Goal: Task Accomplishment & Management: Use online tool/utility

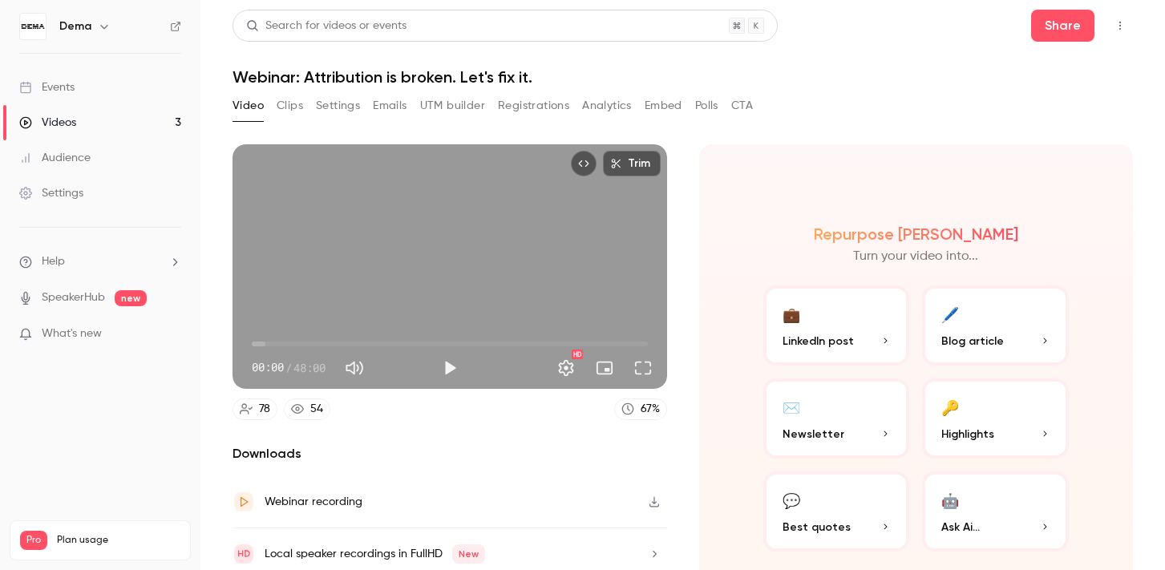
click at [289, 101] on button "Clips" at bounding box center [290, 106] width 26 height 26
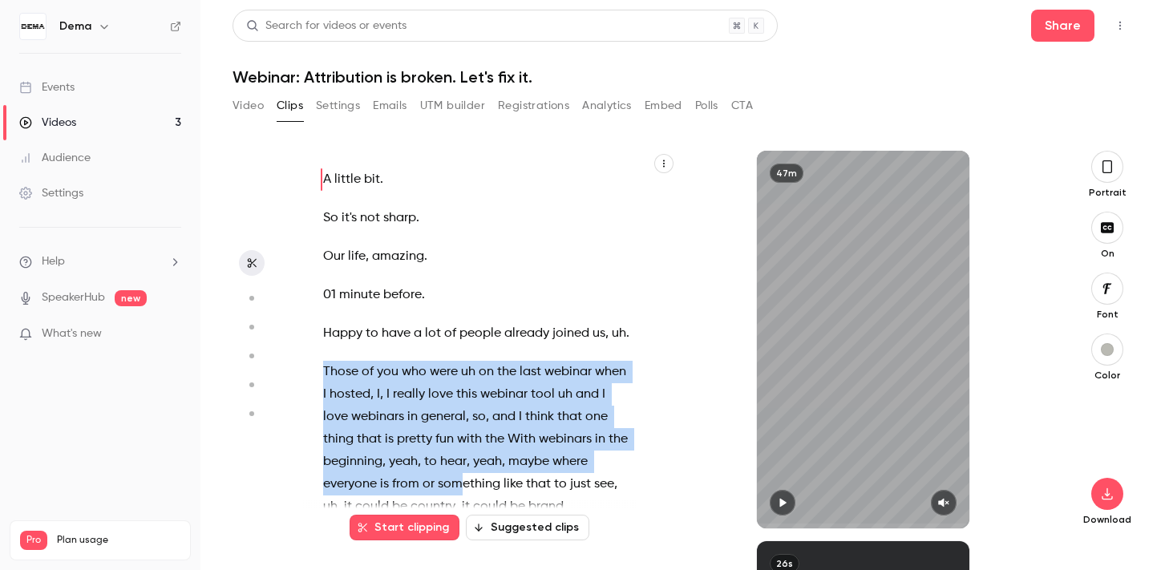
drag, startPoint x: 318, startPoint y: 364, endPoint x: 459, endPoint y: 474, distance: 178.8
click at [459, 474] on div "A little bit . So it's not sharp . Our life , amazing . 01 minute before . Happ…" at bounding box center [486, 348] width 366 height 362
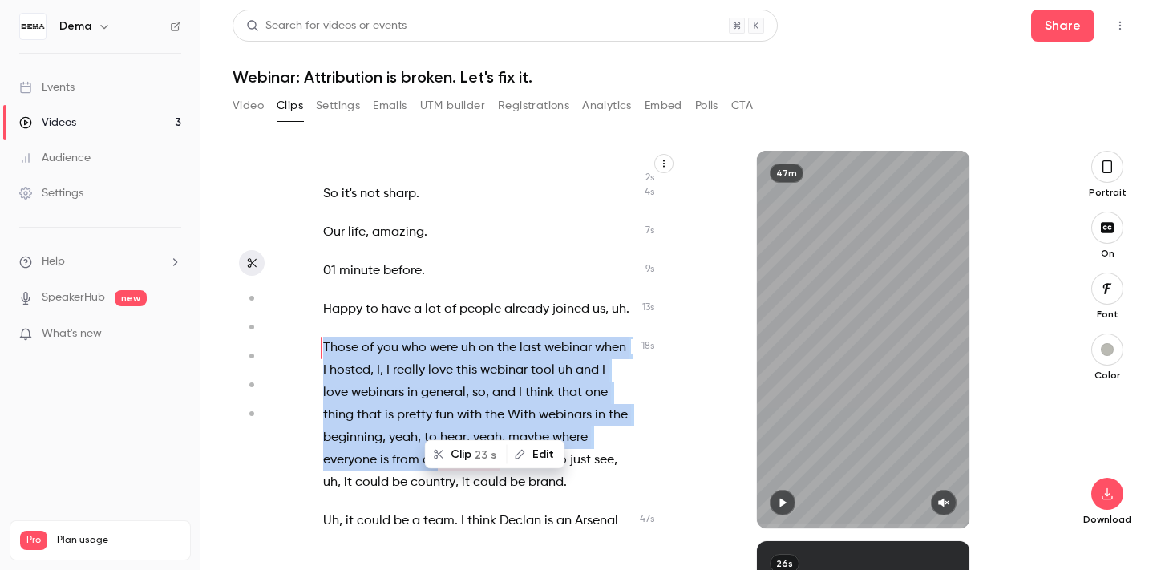
scroll to position [78, 0]
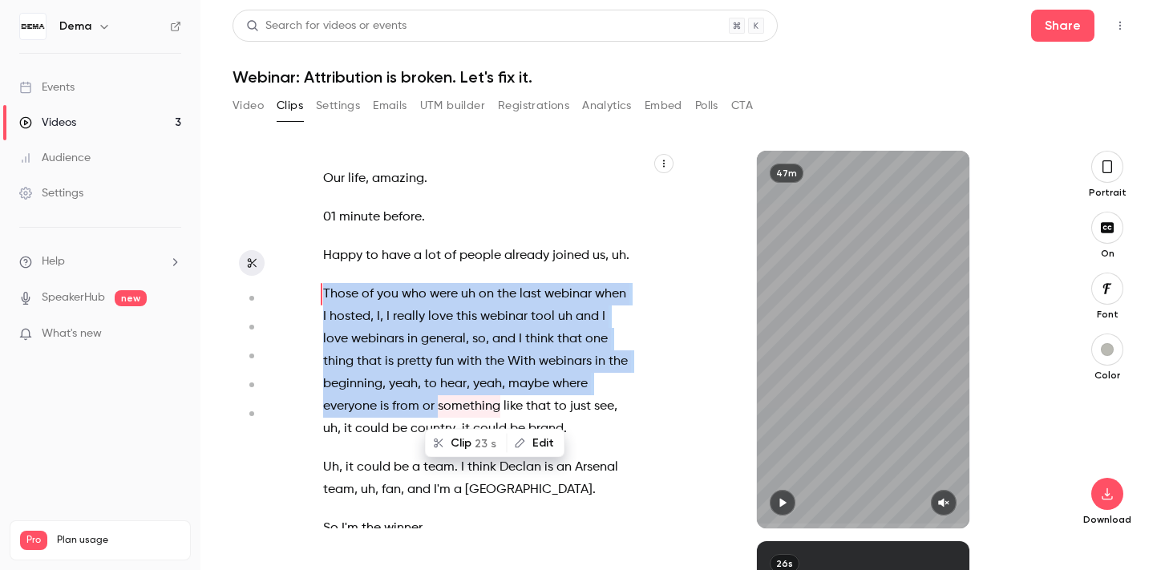
click at [471, 443] on button "Clip 23 s" at bounding box center [466, 444] width 79 height 26
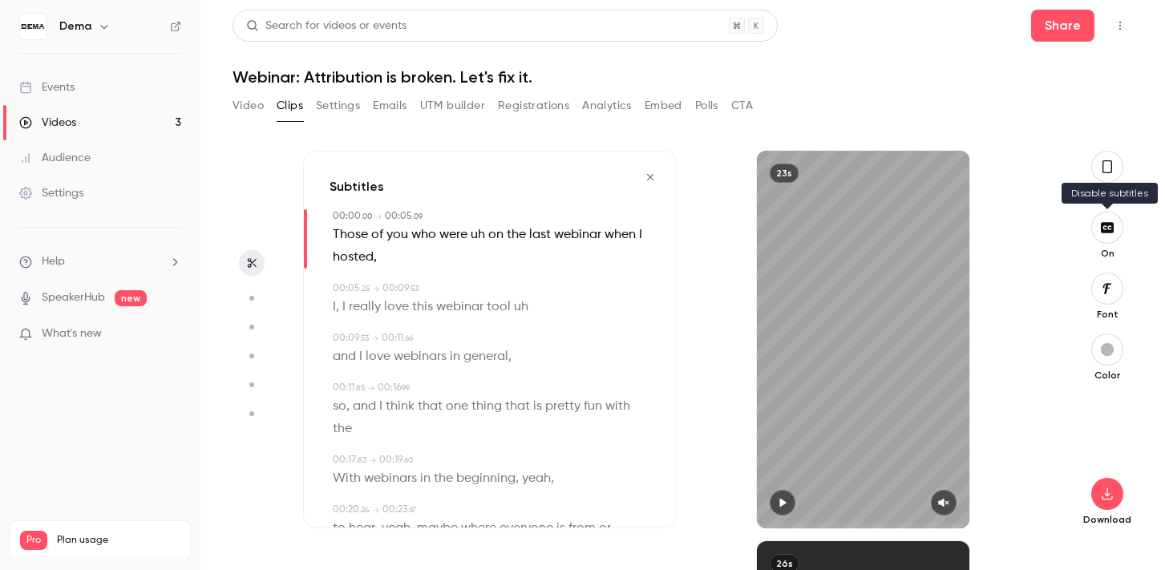
click at [1111, 236] on button "button" at bounding box center [1107, 228] width 32 height 32
click at [1107, 302] on button "button" at bounding box center [1107, 289] width 32 height 32
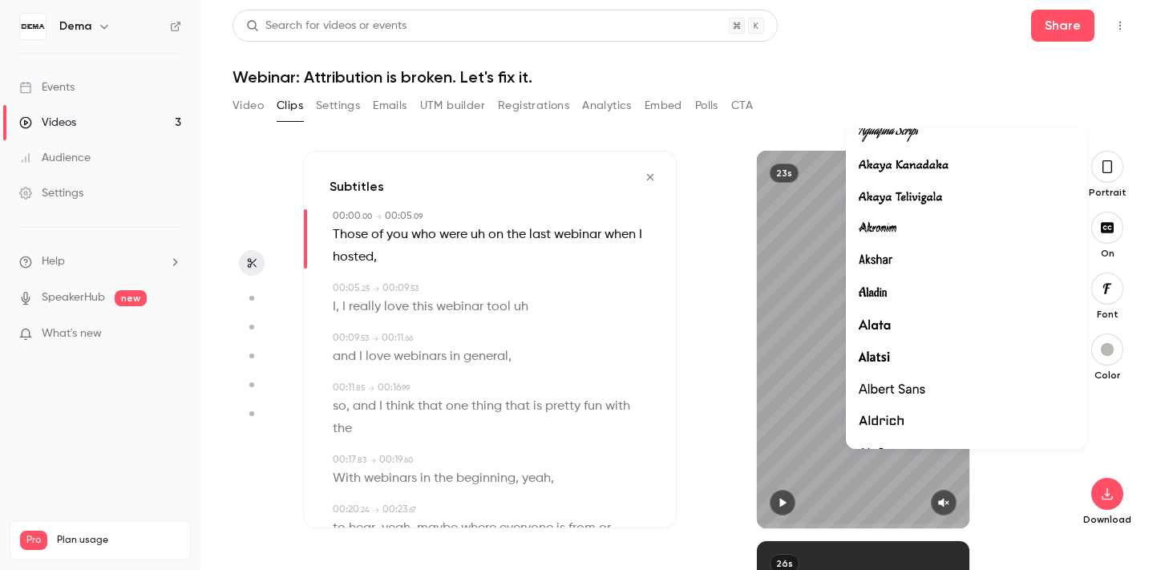
scroll to position [423, 0]
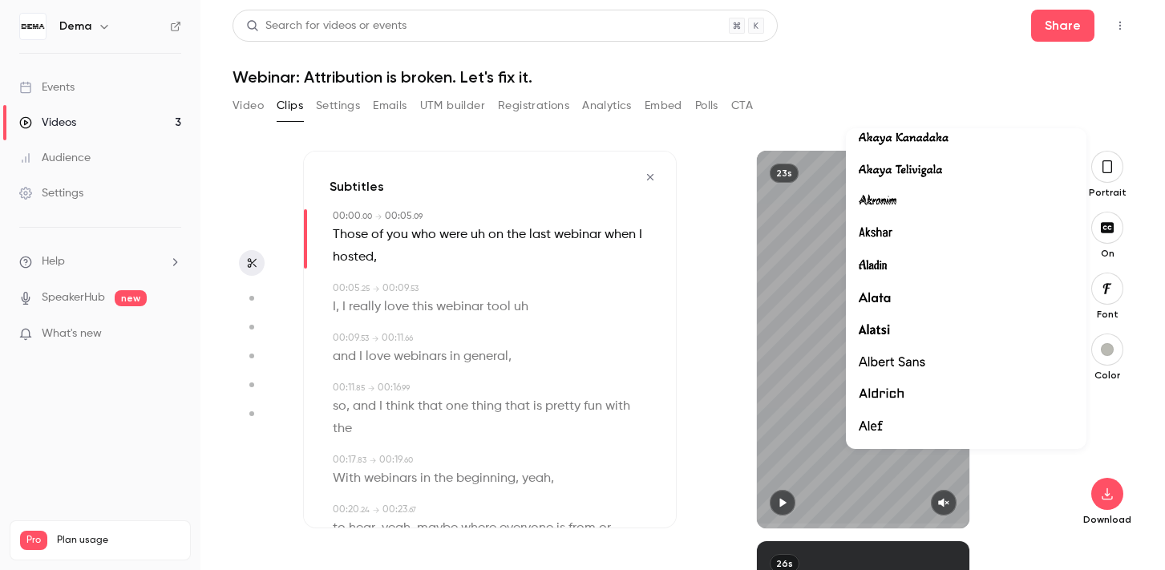
click at [1046, 485] on div at bounding box center [582, 285] width 1165 height 570
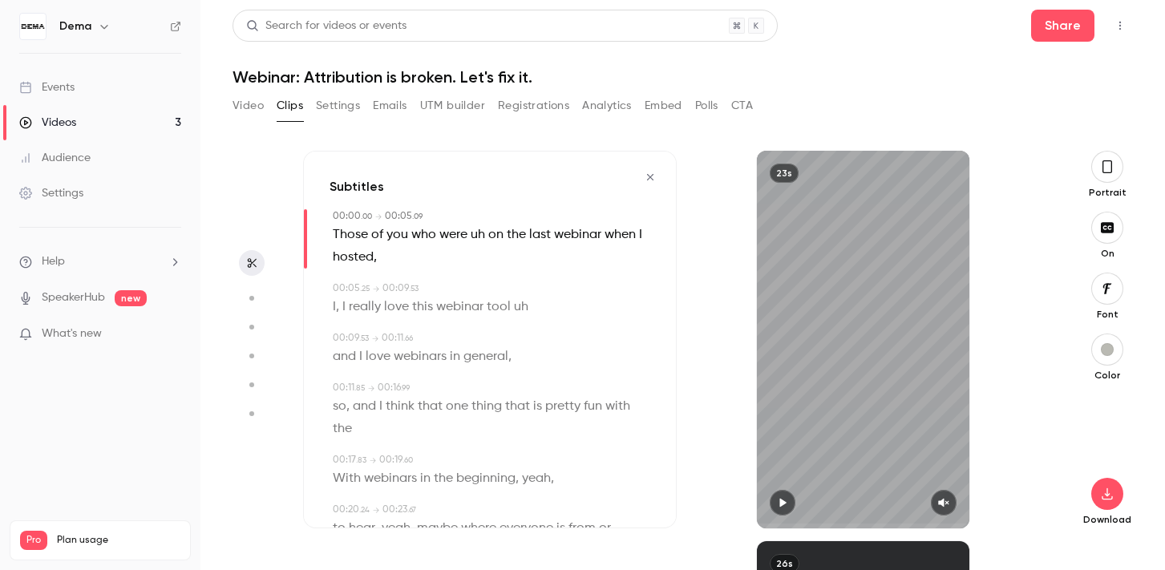
click at [1101, 354] on button "button" at bounding box center [1107, 350] width 32 height 32
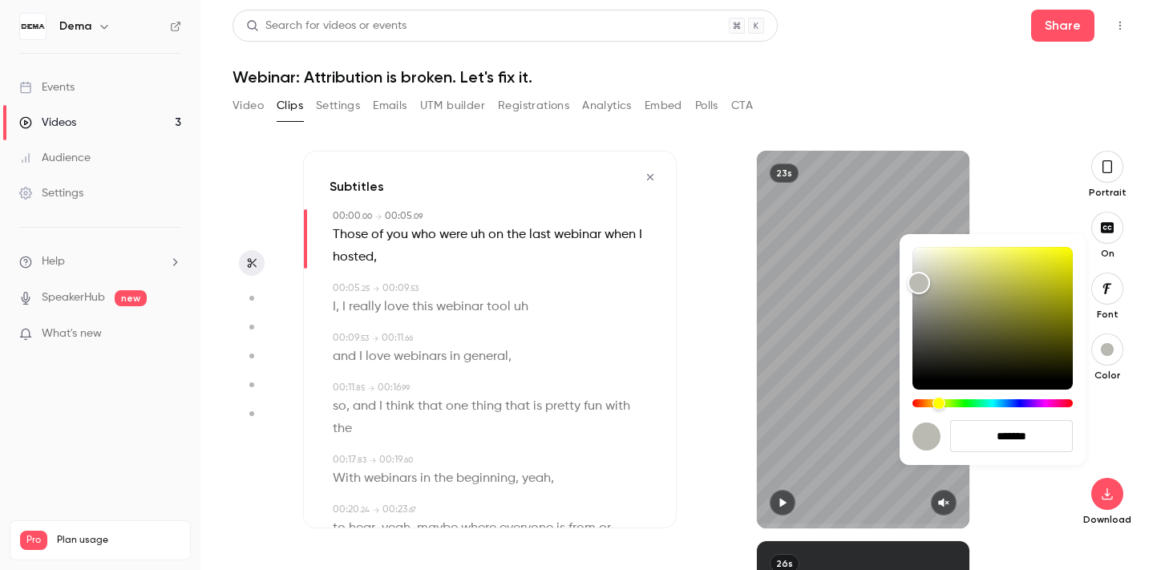
click at [1101, 354] on div at bounding box center [582, 285] width 1165 height 570
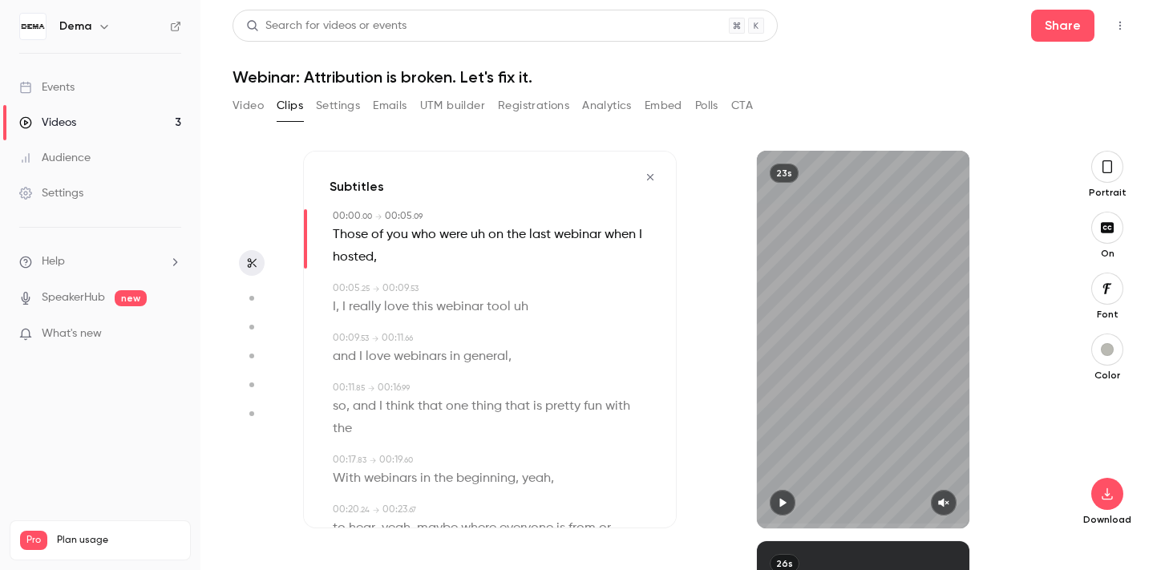
click at [1104, 169] on icon "button" at bounding box center [1107, 167] width 13 height 18
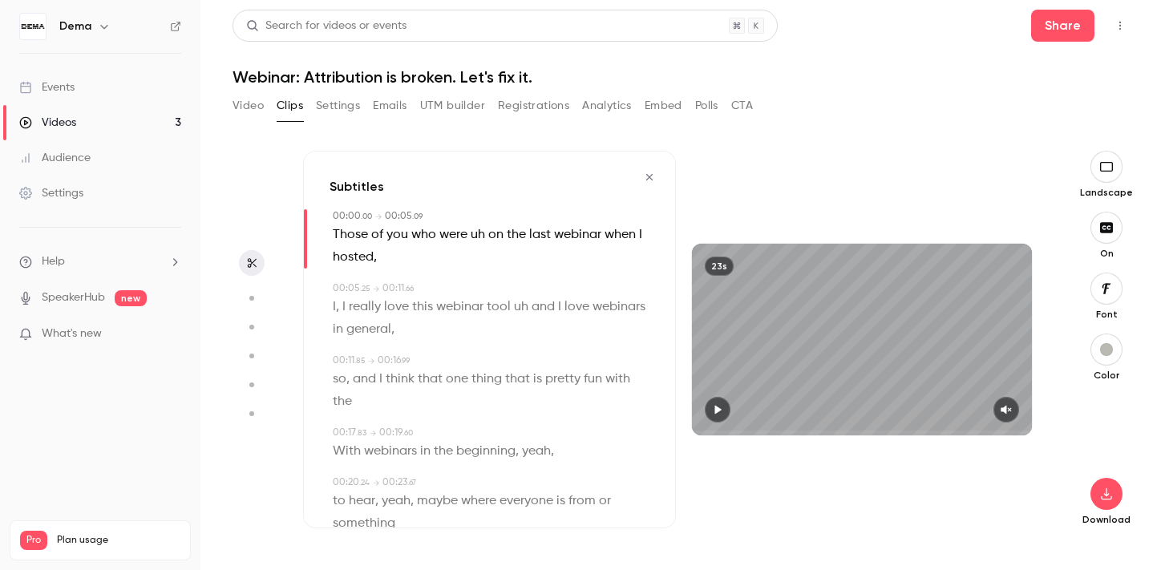
click at [714, 407] on icon "button" at bounding box center [717, 409] width 13 height 11
click at [1108, 177] on button "button" at bounding box center [1107, 167] width 32 height 32
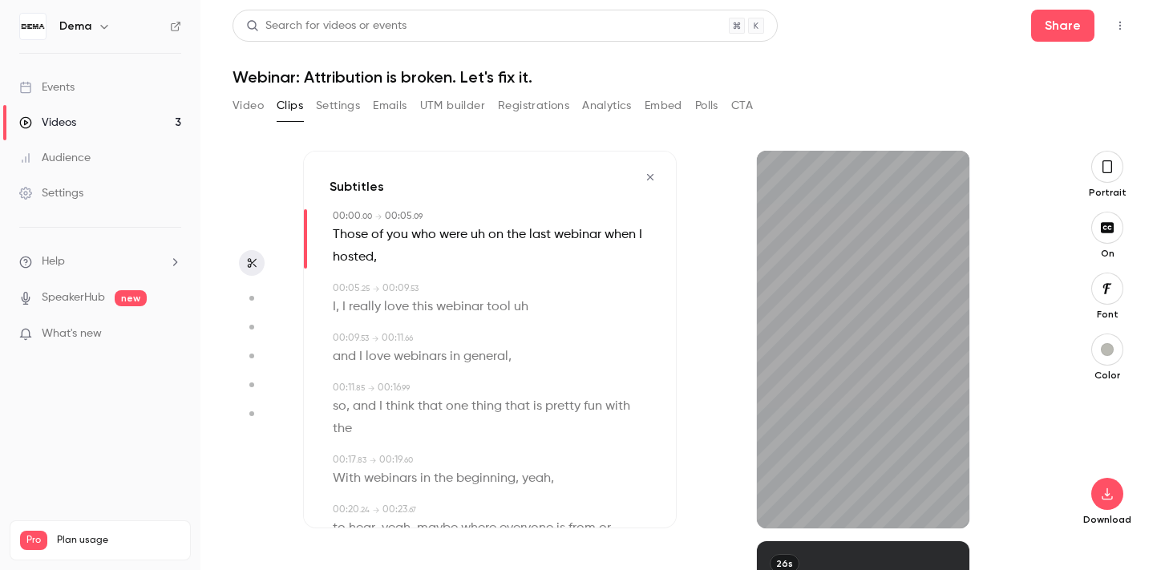
click at [1108, 177] on button "button" at bounding box center [1107, 167] width 32 height 32
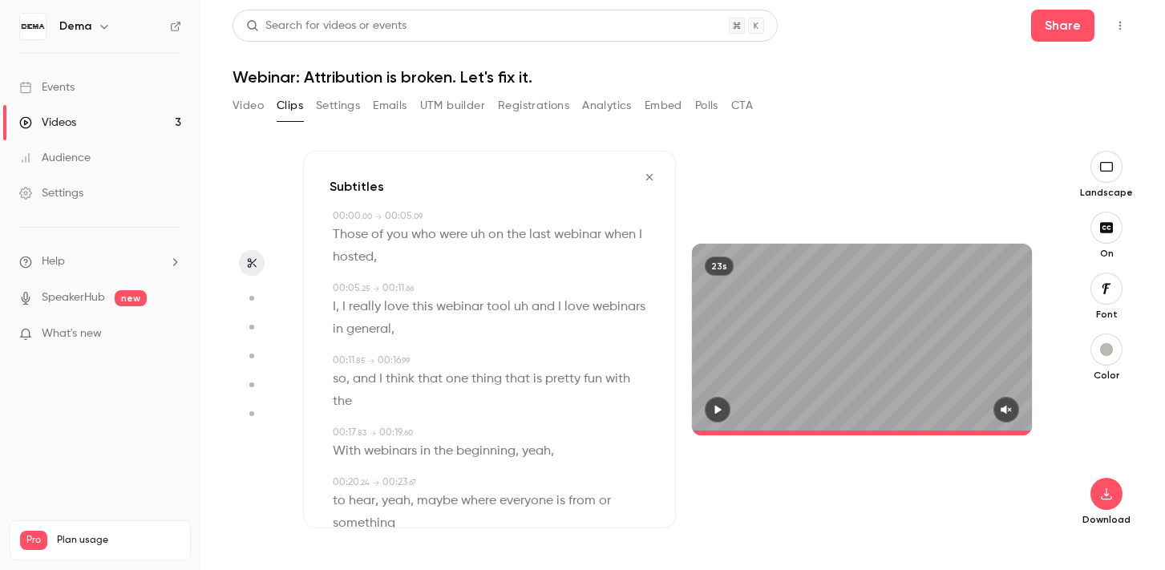
scroll to position [0, 0]
type input "****"
